Goal: Navigation & Orientation: Find specific page/section

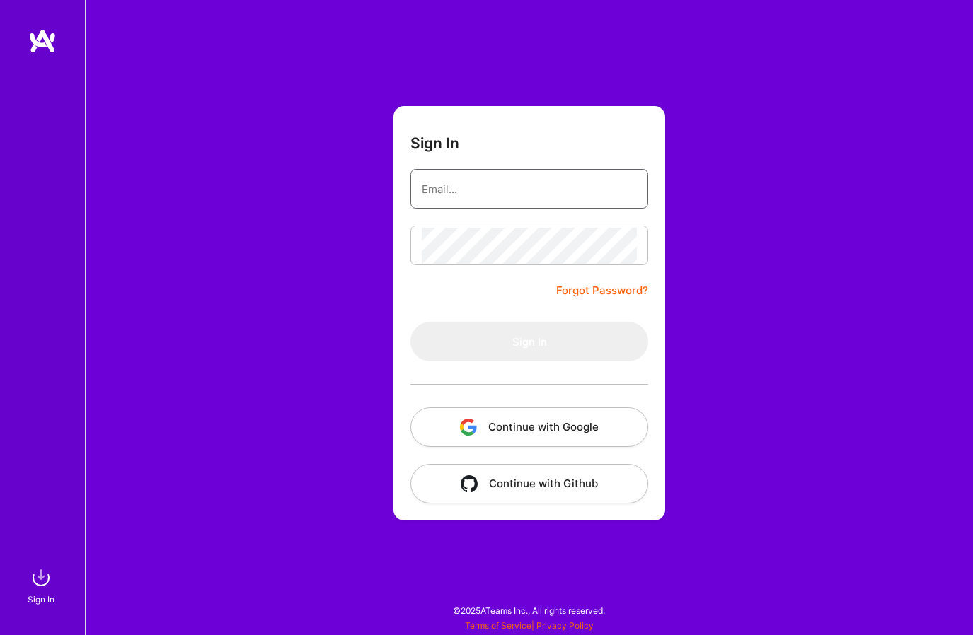
click at [501, 187] on input "email" at bounding box center [529, 189] width 215 height 36
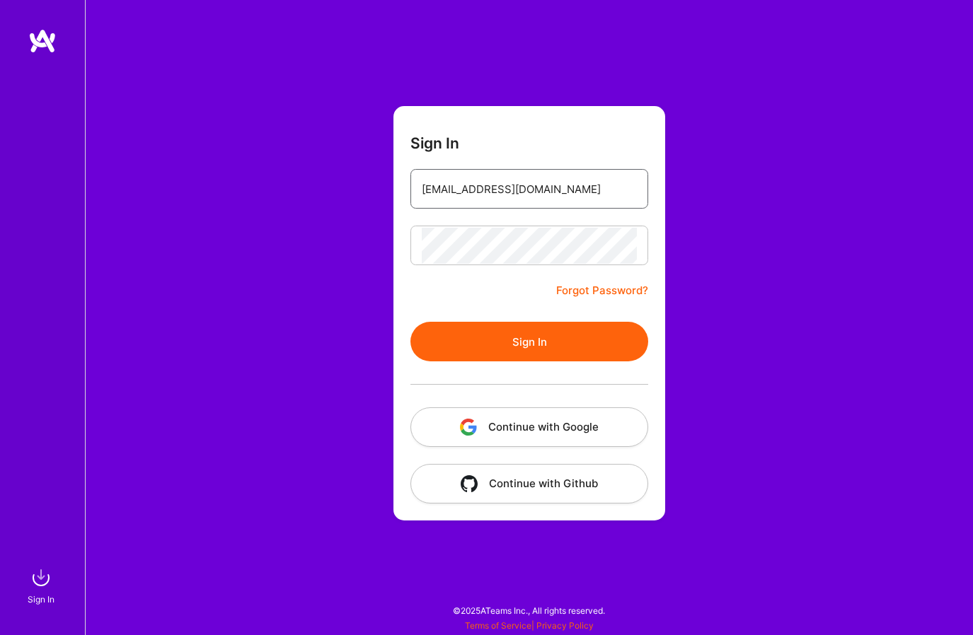
type input "[EMAIL_ADDRESS][DOMAIN_NAME]"
click at [523, 347] on button "Sign In" at bounding box center [529, 342] width 238 height 40
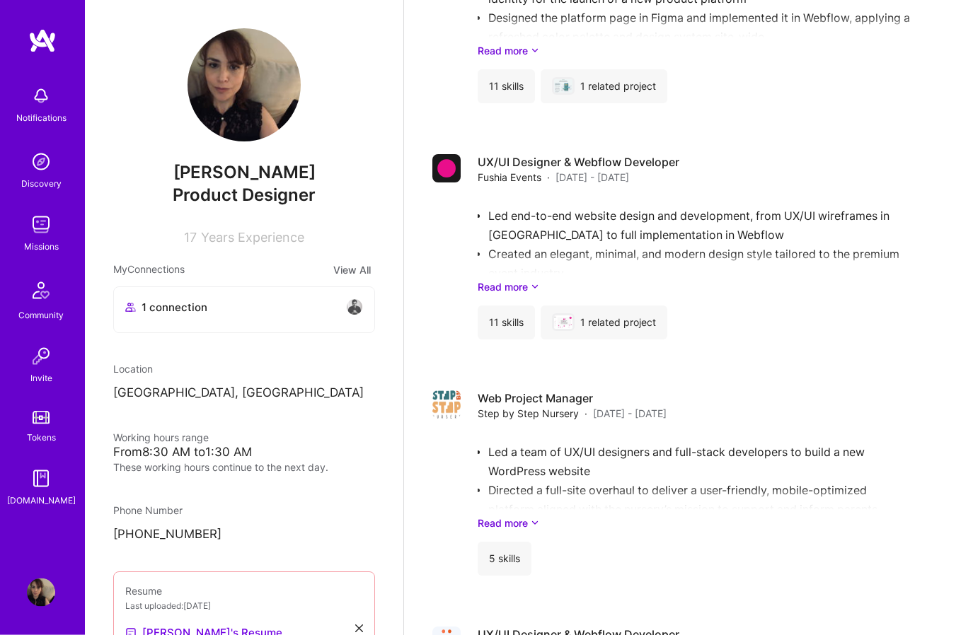
scroll to position [3677, 0]
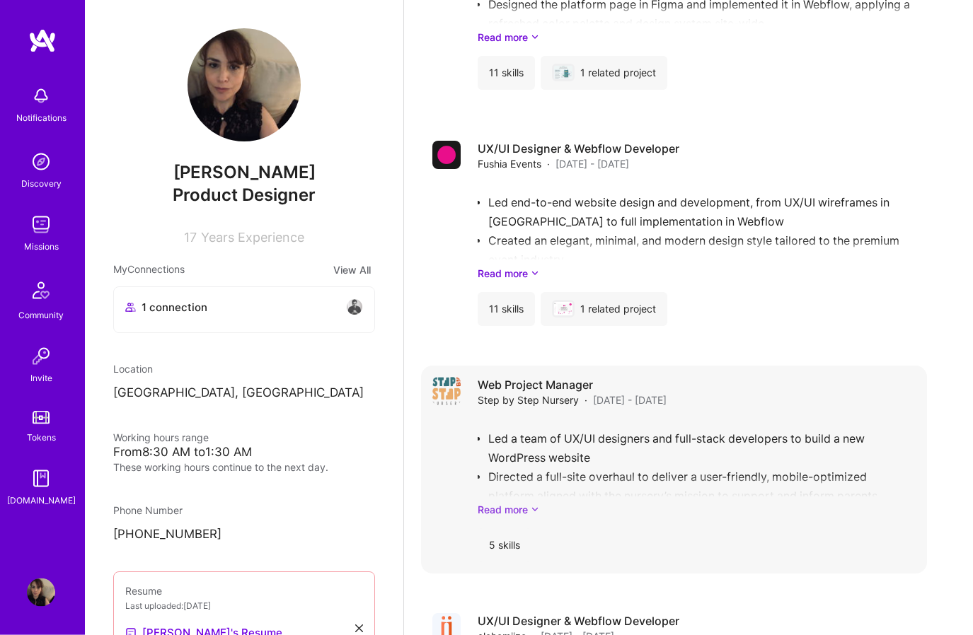
click at [537, 502] on icon at bounding box center [535, 509] width 8 height 15
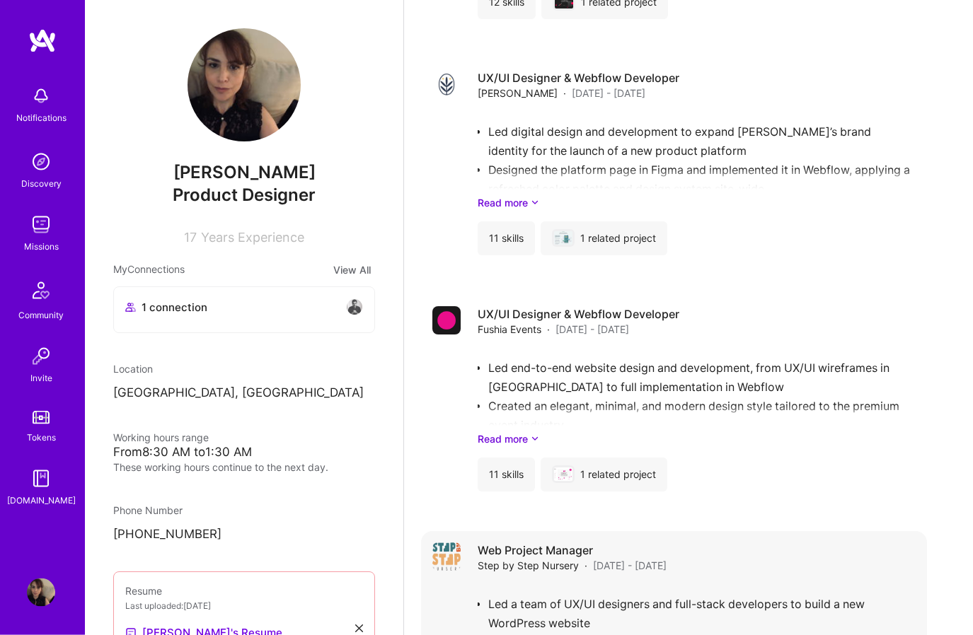
scroll to position [3456, 0]
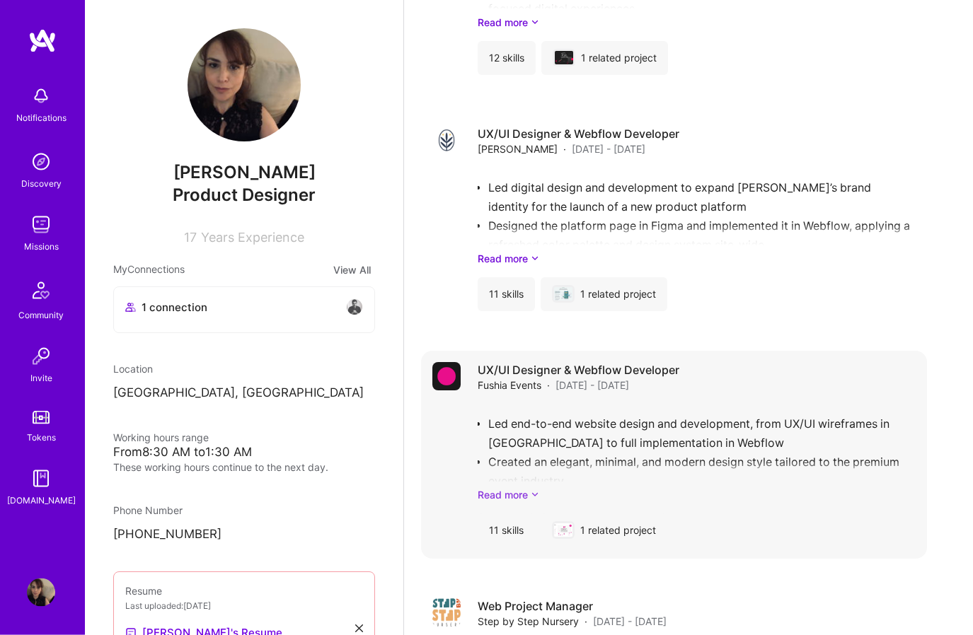
click at [535, 487] on icon at bounding box center [535, 494] width 8 height 15
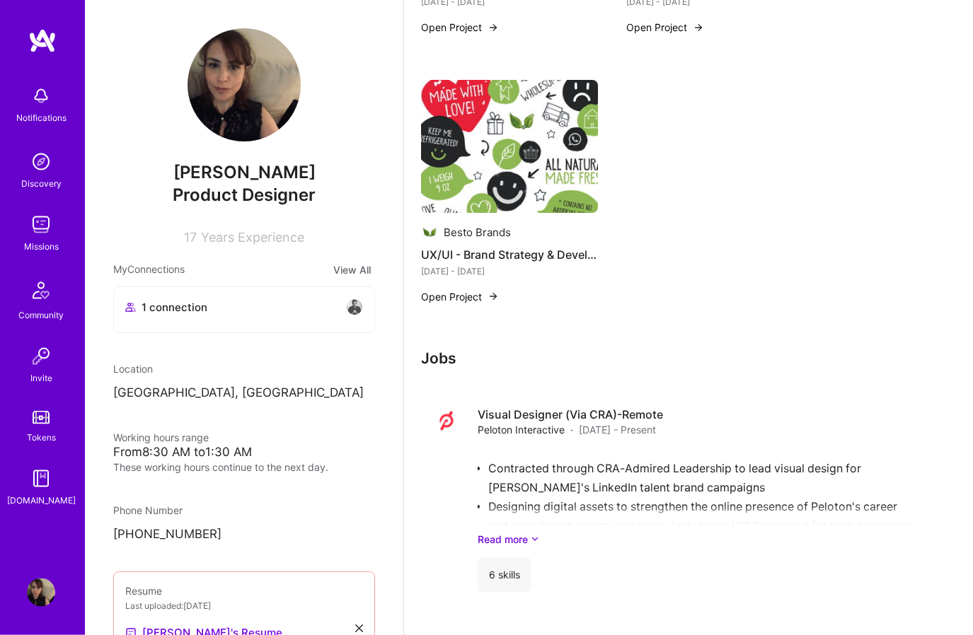
scroll to position [2738, 0]
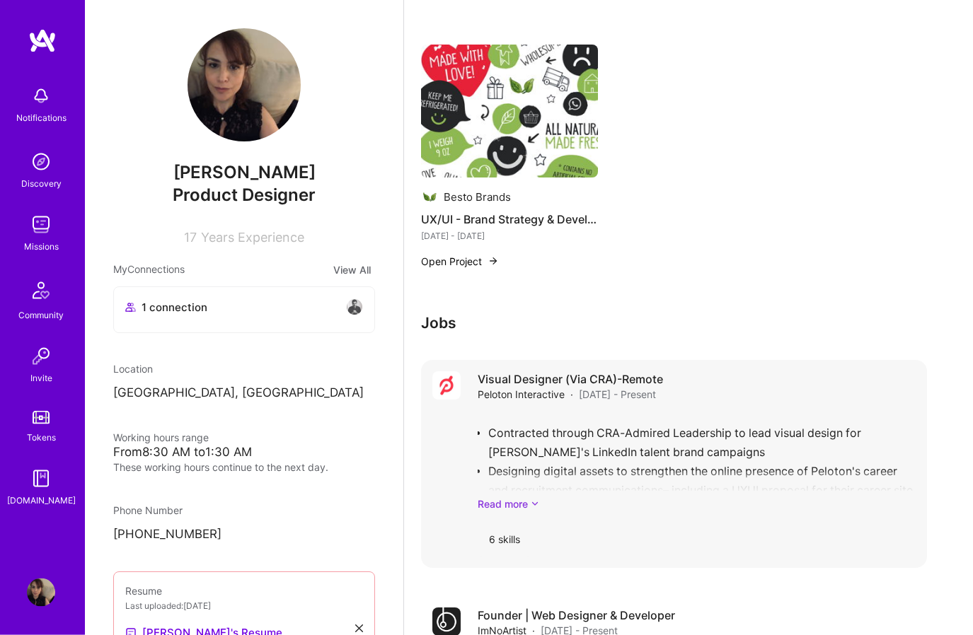
click at [528, 497] on link "Read more" at bounding box center [696, 504] width 438 height 15
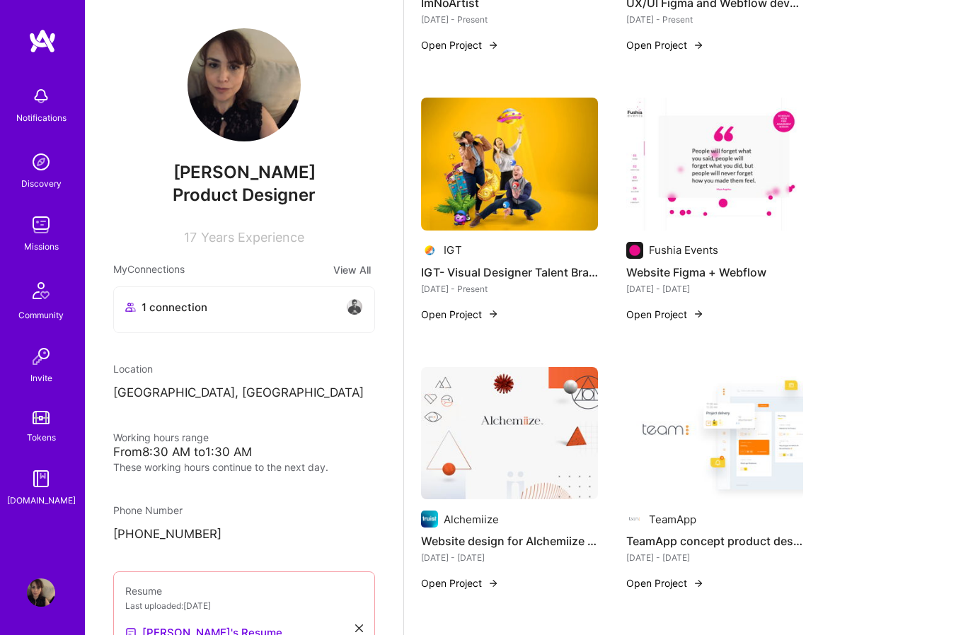
scroll to position [1599, 0]
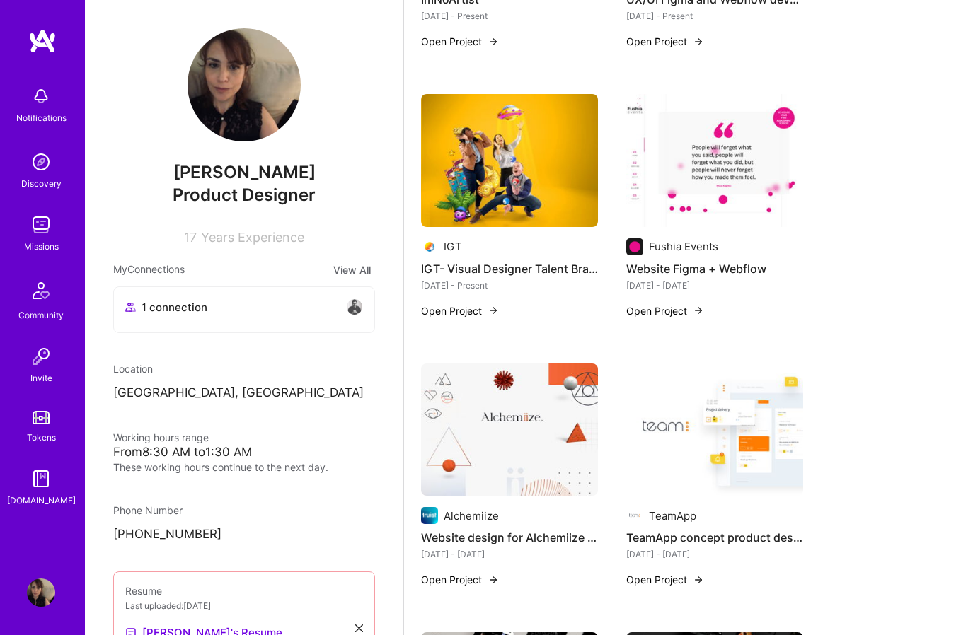
click at [498, 419] on img at bounding box center [509, 430] width 177 height 133
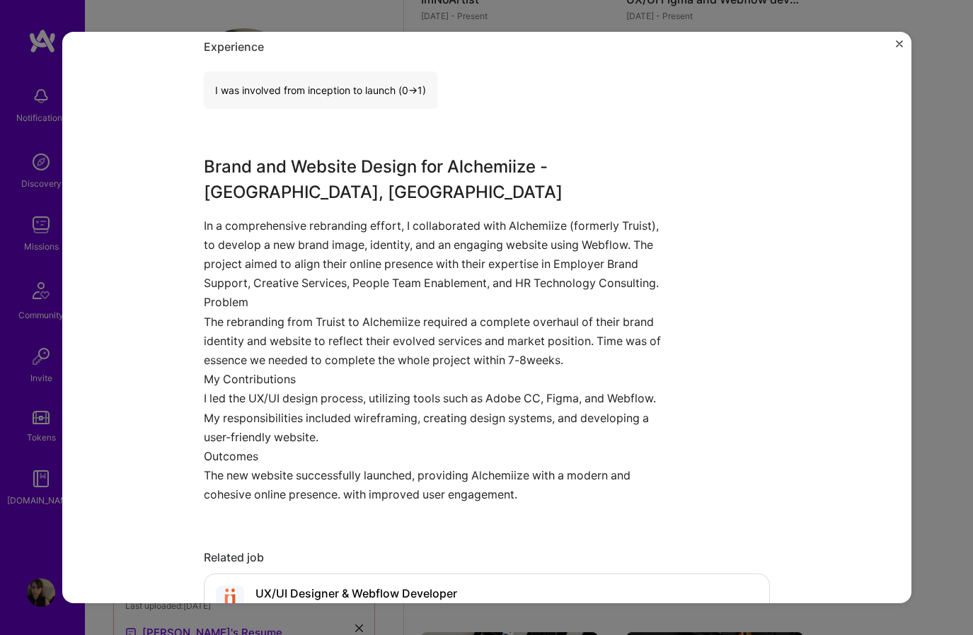
scroll to position [915, 0]
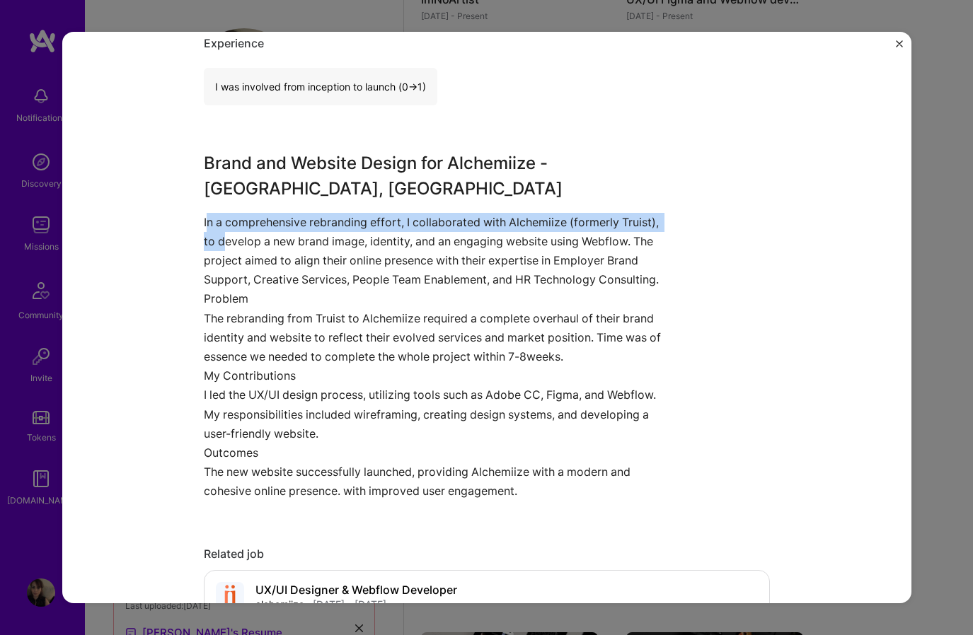
drag, startPoint x: 205, startPoint y: 176, endPoint x: 262, endPoint y: 192, distance: 58.9
click at [262, 212] on p "In a comprehensive rebranding effort, I collaborated with Alchemiize (formerly …" at bounding box center [434, 250] width 460 height 77
click at [211, 212] on p "In a comprehensive rebranding effort, I collaborated with Alchemiize (formerly …" at bounding box center [434, 250] width 460 height 77
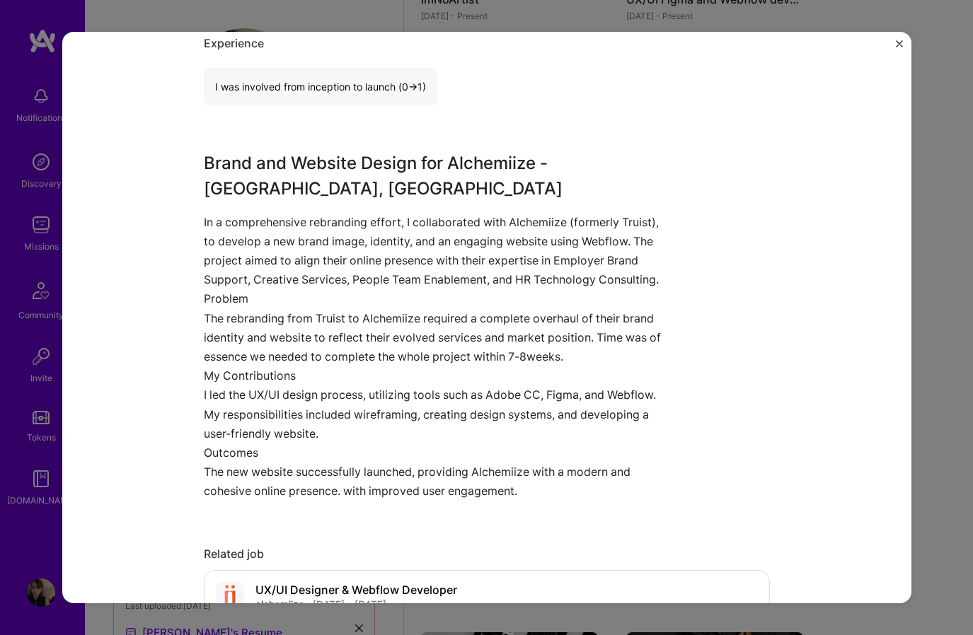
click at [204, 212] on p "In a comprehensive rebranding effort, I collaborated with Alchemiize (formerly …" at bounding box center [434, 250] width 460 height 77
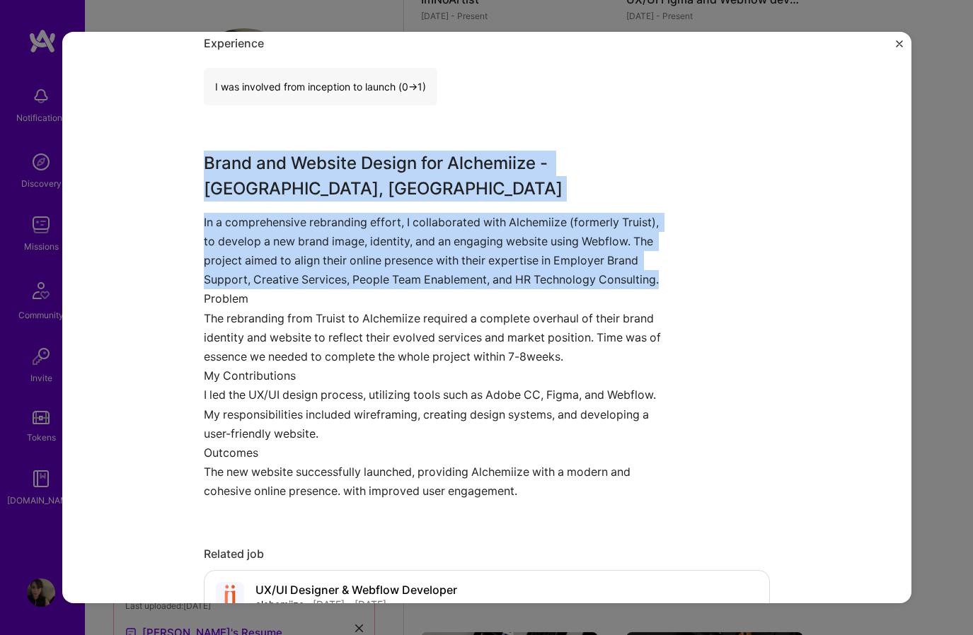
drag, startPoint x: 205, startPoint y: 139, endPoint x: 356, endPoint y: 251, distance: 187.6
click at [356, 253] on div "Brand and Website Design for Alchemiize - [GEOGRAPHIC_DATA], [GEOGRAPHIC_DATA] …" at bounding box center [434, 325] width 460 height 351
copy div "Brand and Website Design for Alchemiize - [GEOGRAPHIC_DATA], [GEOGRAPHIC_DATA] …"
click at [900, 43] on img "Close" at bounding box center [899, 43] width 7 height 7
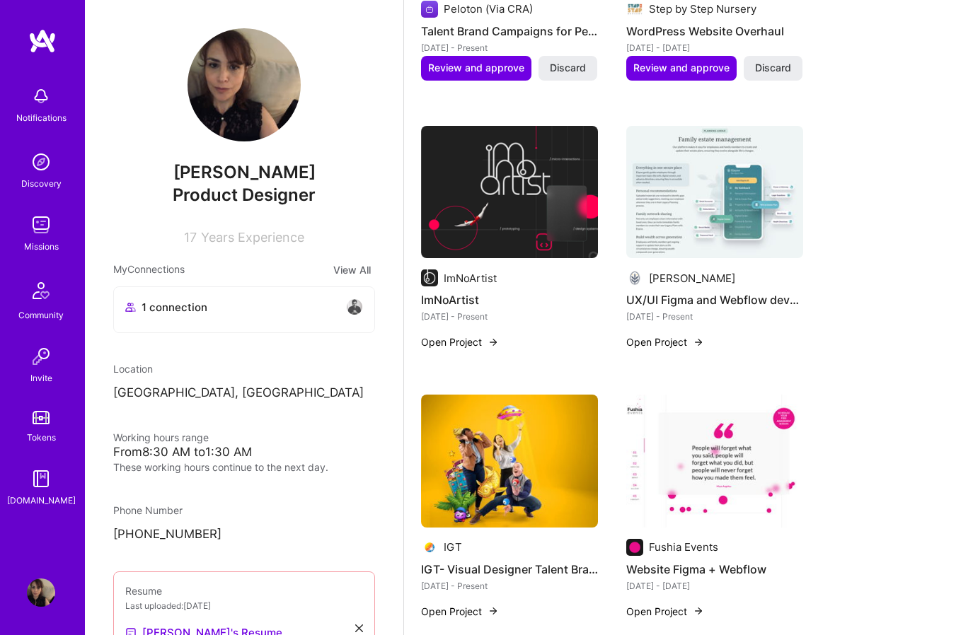
scroll to position [1284, 0]
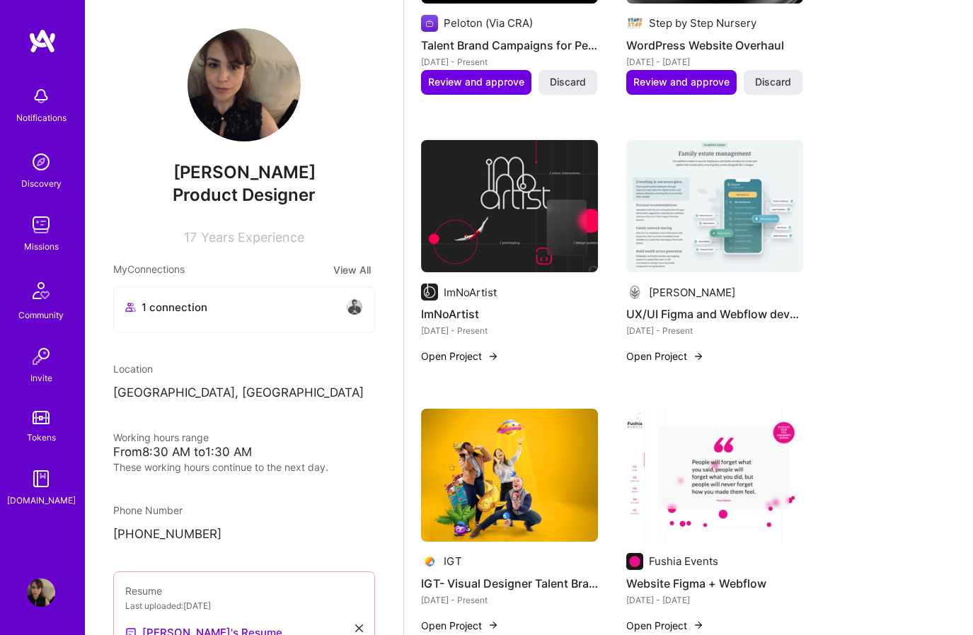
click at [504, 195] on img at bounding box center [509, 206] width 177 height 133
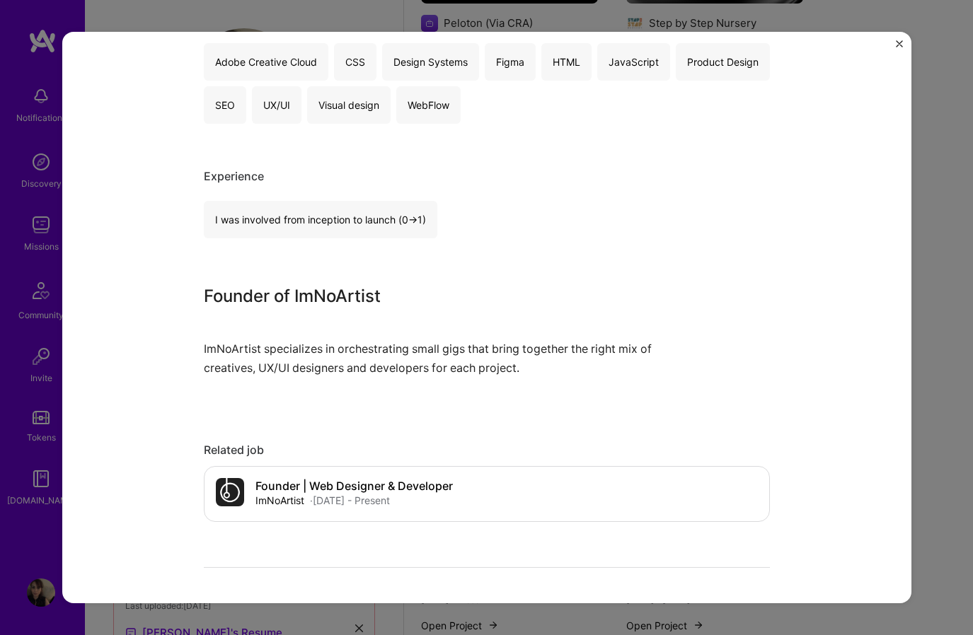
scroll to position [780, 0]
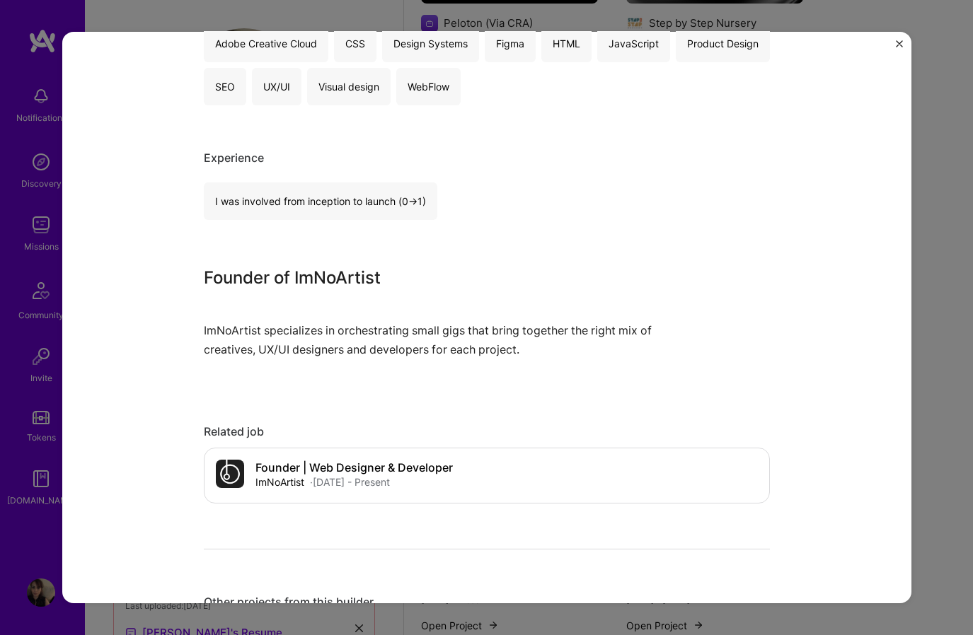
click at [898, 45] on img "Close" at bounding box center [899, 43] width 7 height 7
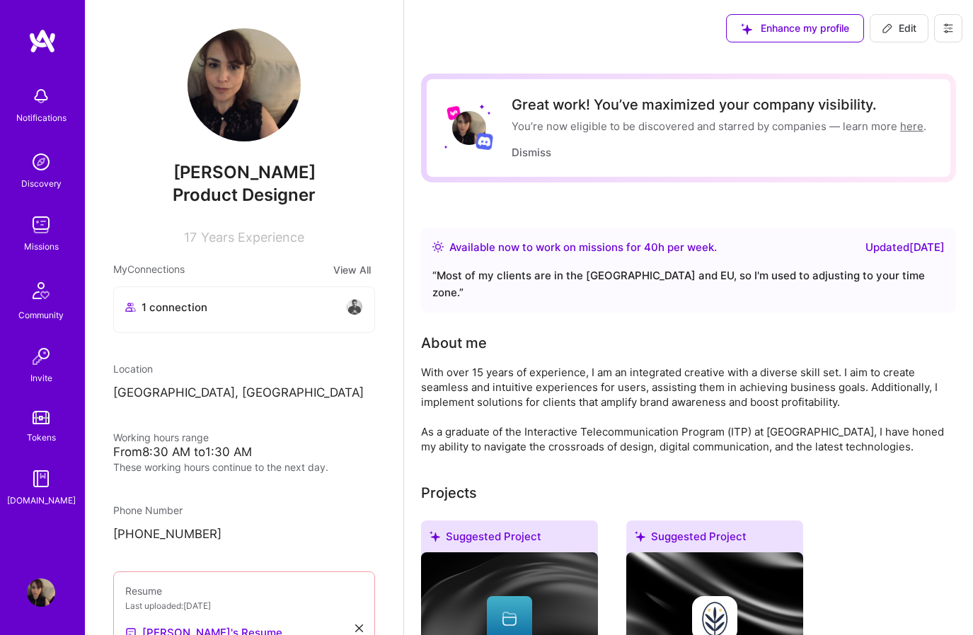
click at [618, 54] on div "Enhance my profile Edit" at bounding box center [688, 28] width 569 height 57
click at [355, 306] on img at bounding box center [354, 307] width 17 height 17
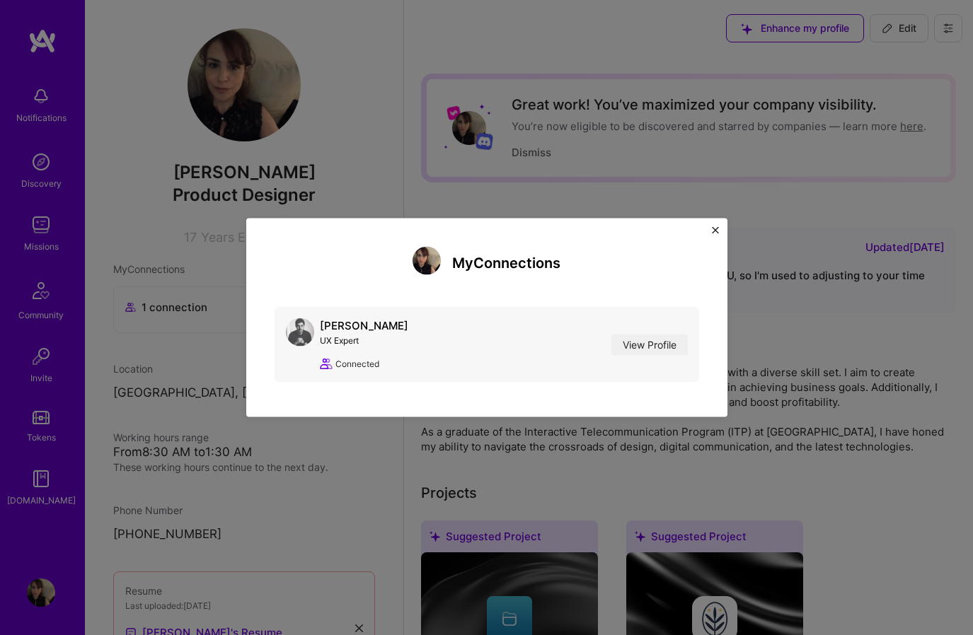
click at [296, 330] on img at bounding box center [300, 332] width 28 height 28
click at [657, 344] on link "View Profile" at bounding box center [649, 344] width 76 height 21
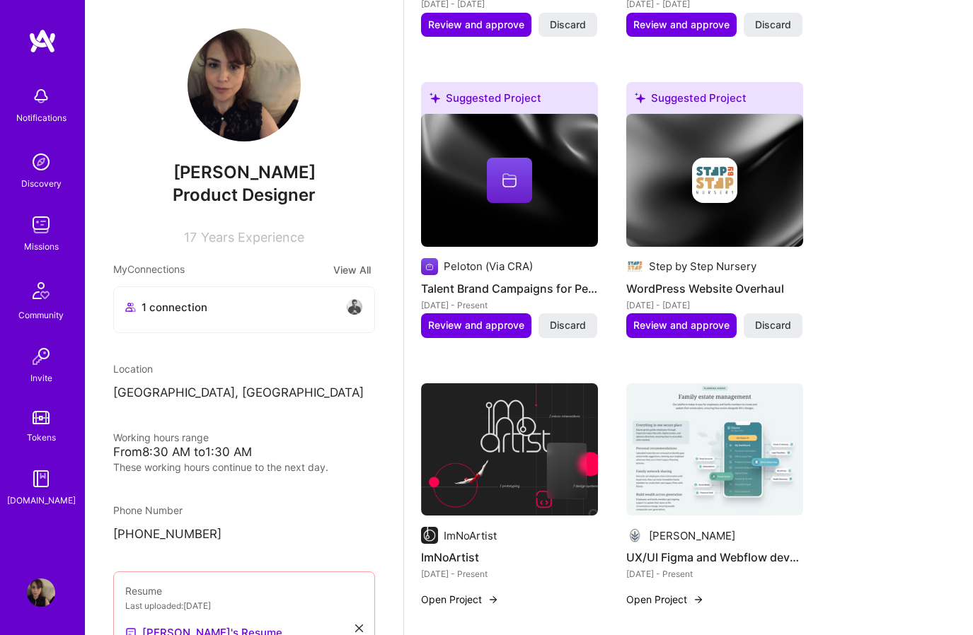
scroll to position [1066, 0]
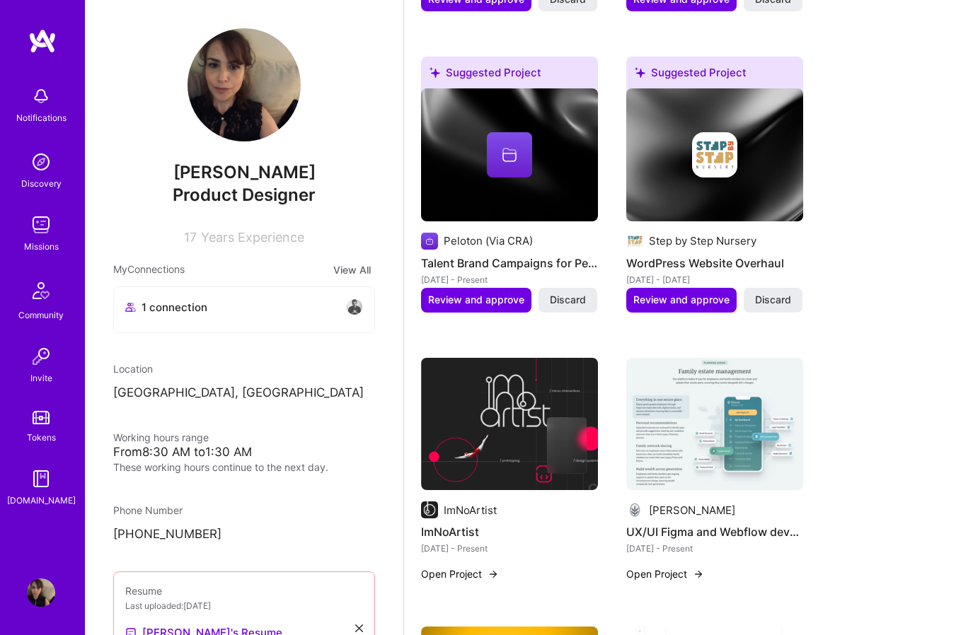
click at [504, 415] on img at bounding box center [509, 424] width 177 height 133
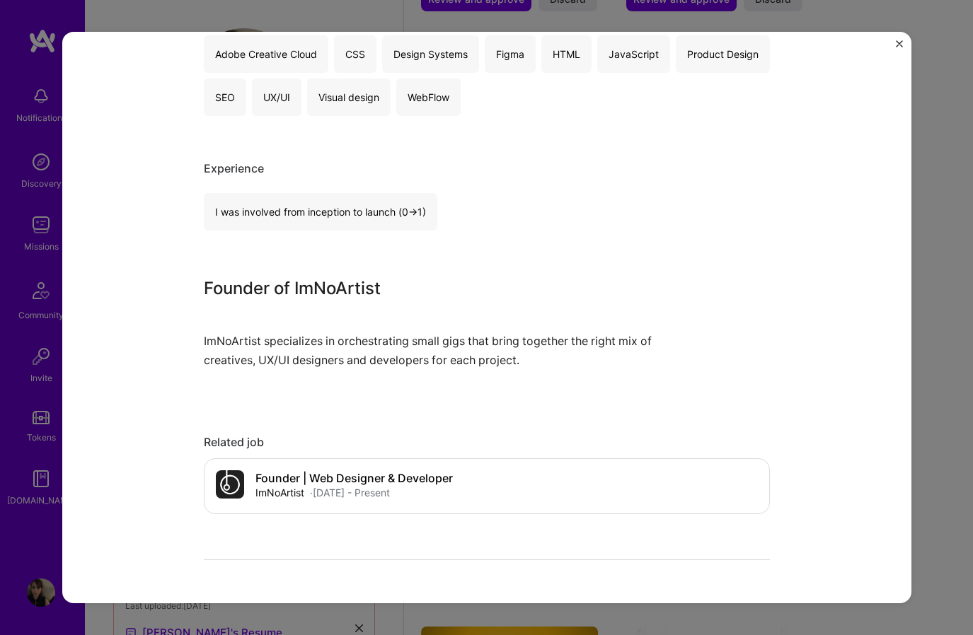
scroll to position [777, 0]
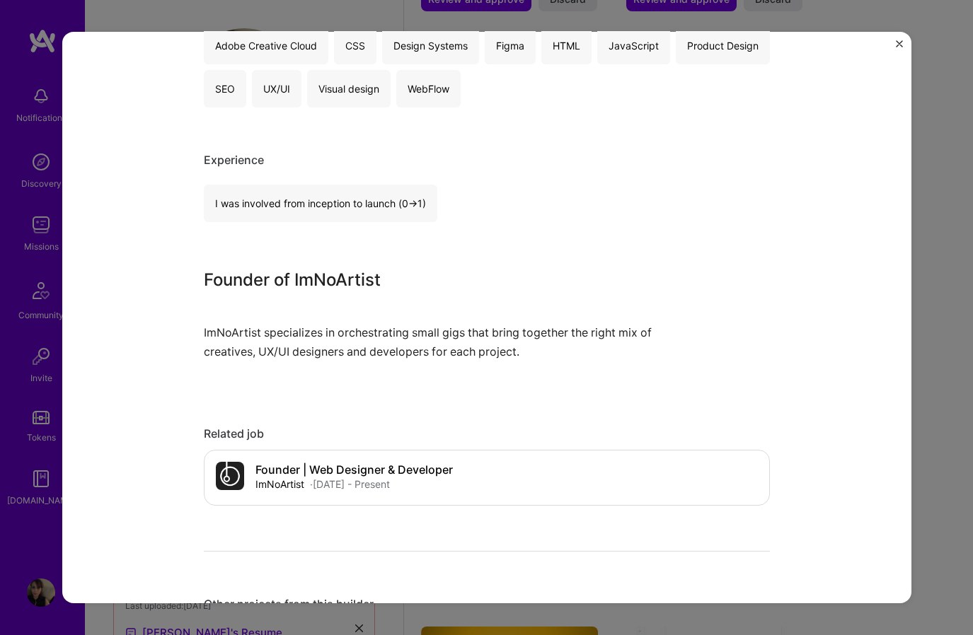
drag, startPoint x: 523, startPoint y: 353, endPoint x: 201, endPoint y: 332, distance: 322.6
click at [200, 332] on div "ImNoArtist ImNoArtist Media, SaaS Project link Role Founder | UX/UI Designer & …" at bounding box center [486, 318] width 849 height 572
click at [347, 313] on p at bounding box center [434, 313] width 460 height 19
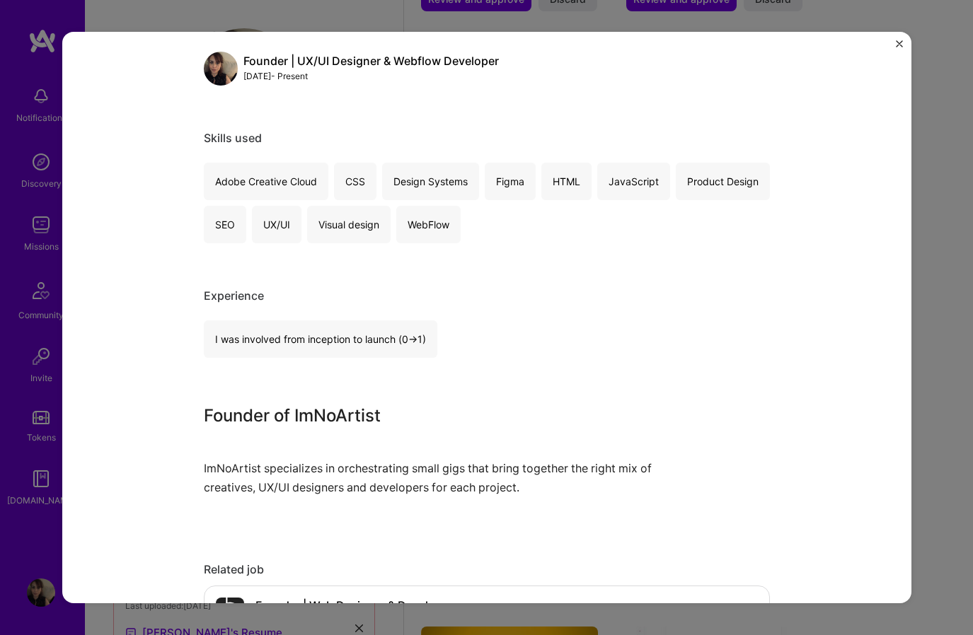
scroll to position [581, 0]
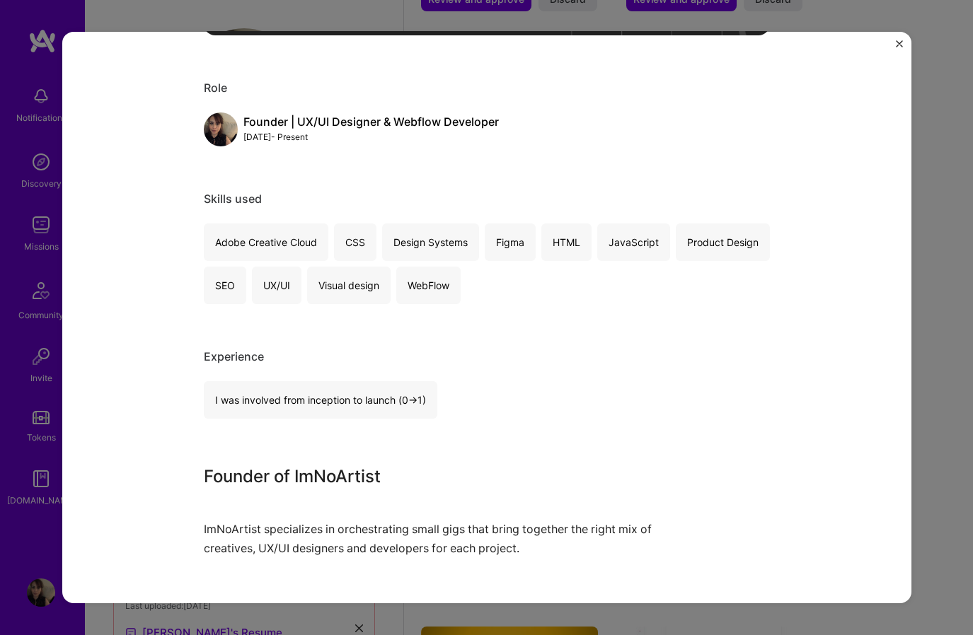
click at [897, 43] on img "Close" at bounding box center [899, 43] width 7 height 7
